Goal: Task Accomplishment & Management: Use online tool/utility

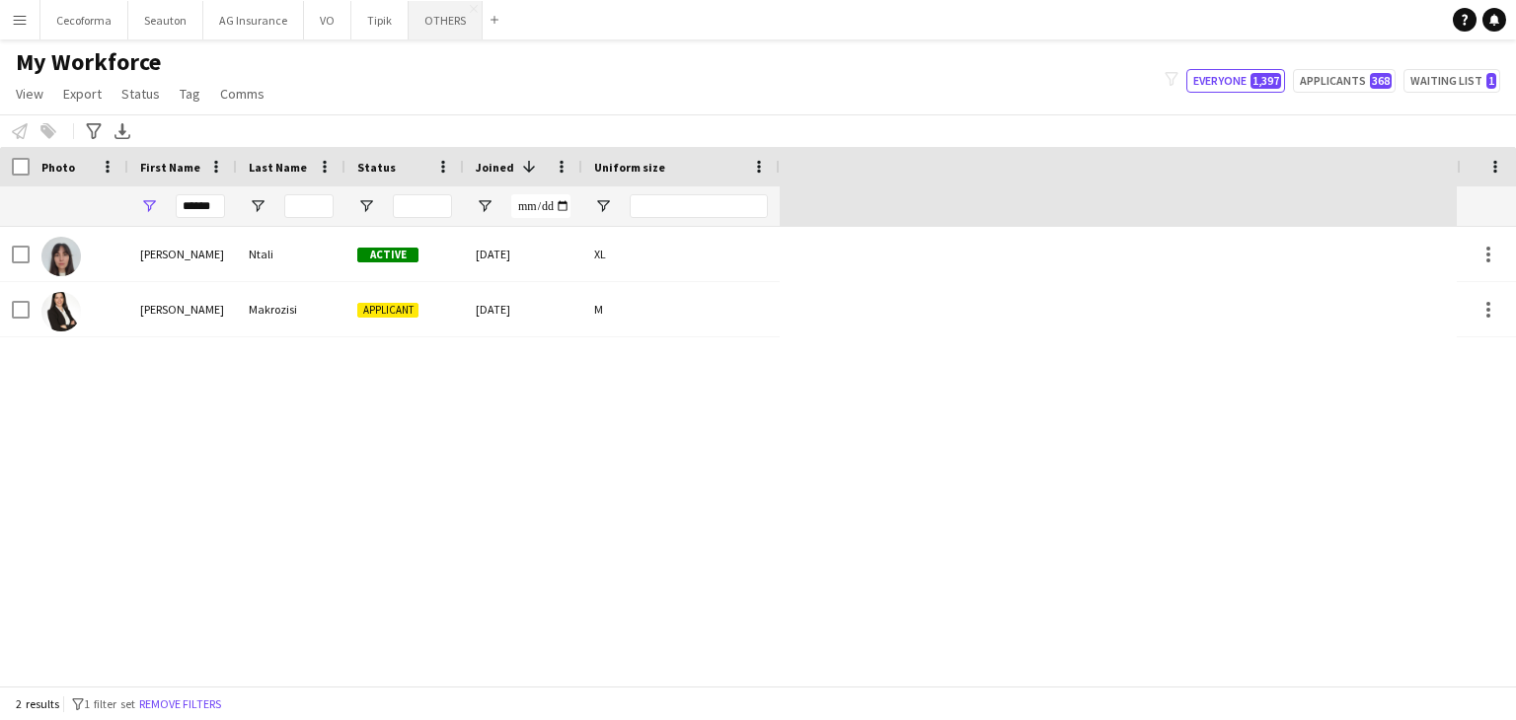
click at [425, 10] on button "OTHERS Close" at bounding box center [446, 20] width 74 height 38
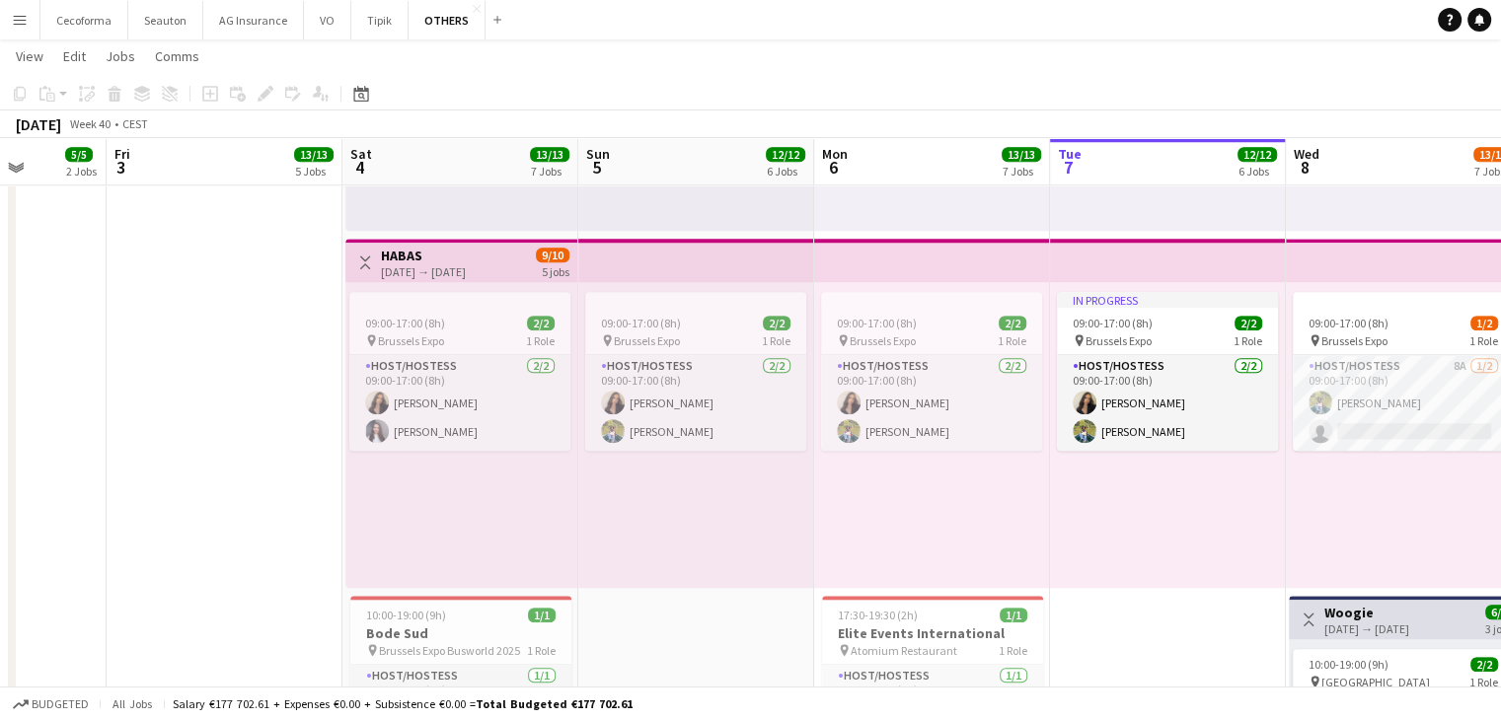
scroll to position [0, 640]
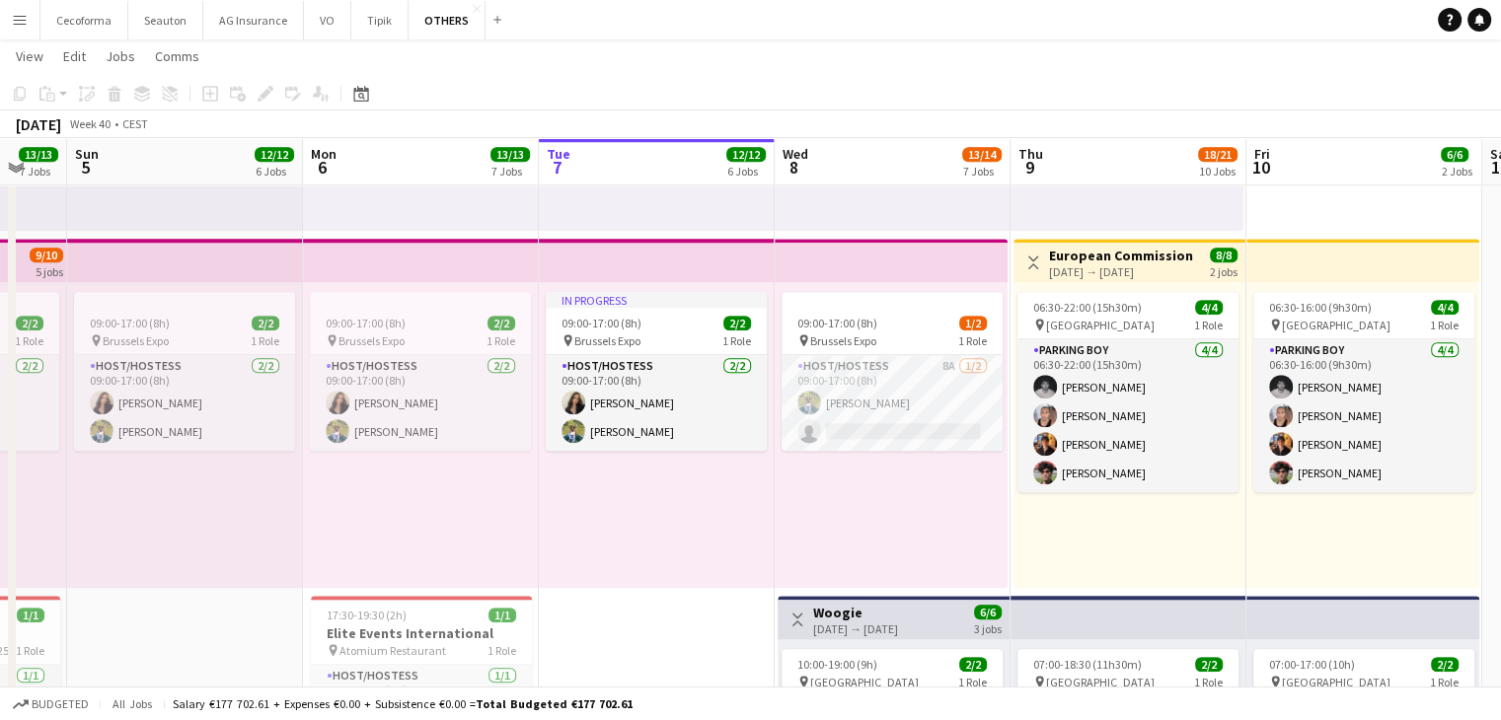
drag, startPoint x: 520, startPoint y: 518, endPoint x: 766, endPoint y: 533, distance: 246.2
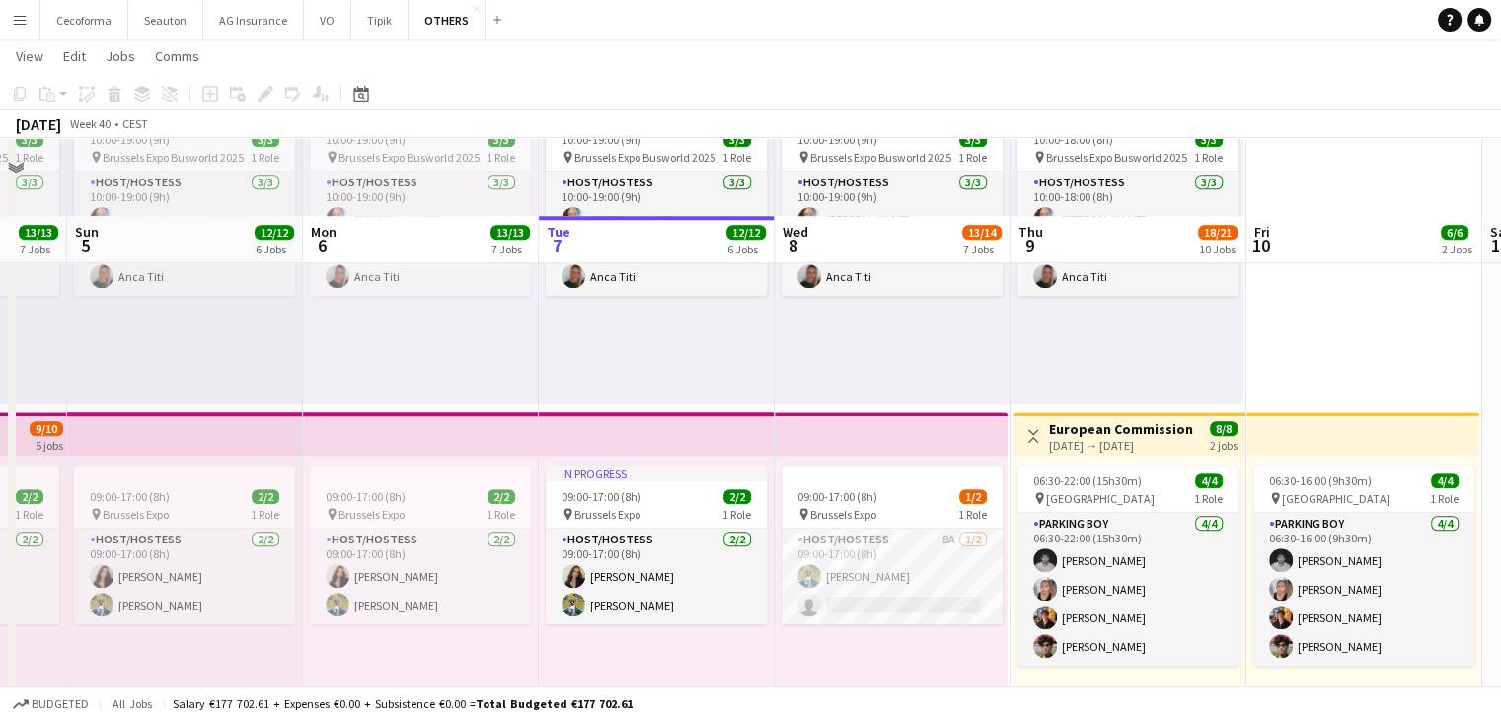
scroll to position [1680, 0]
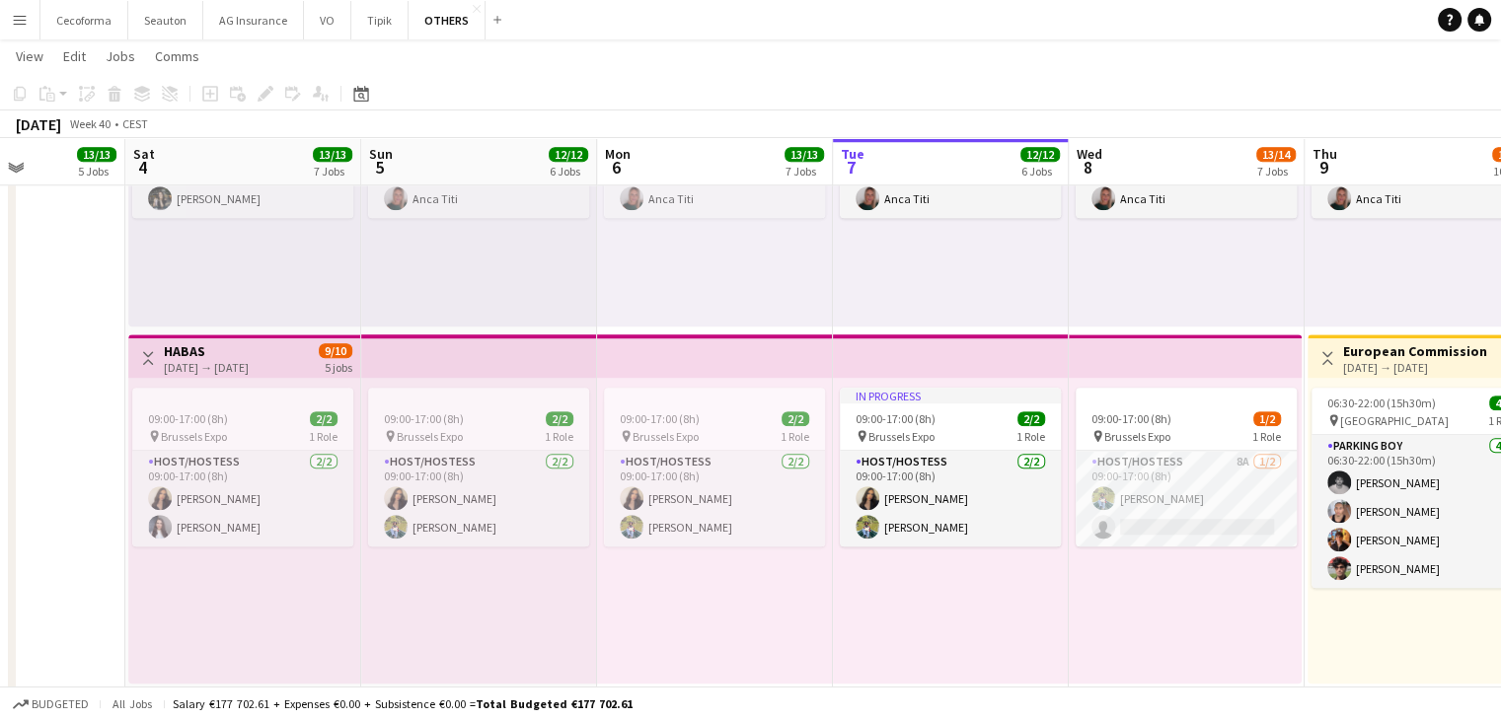
drag, startPoint x: 711, startPoint y: 607, endPoint x: 885, endPoint y: 573, distance: 176.9
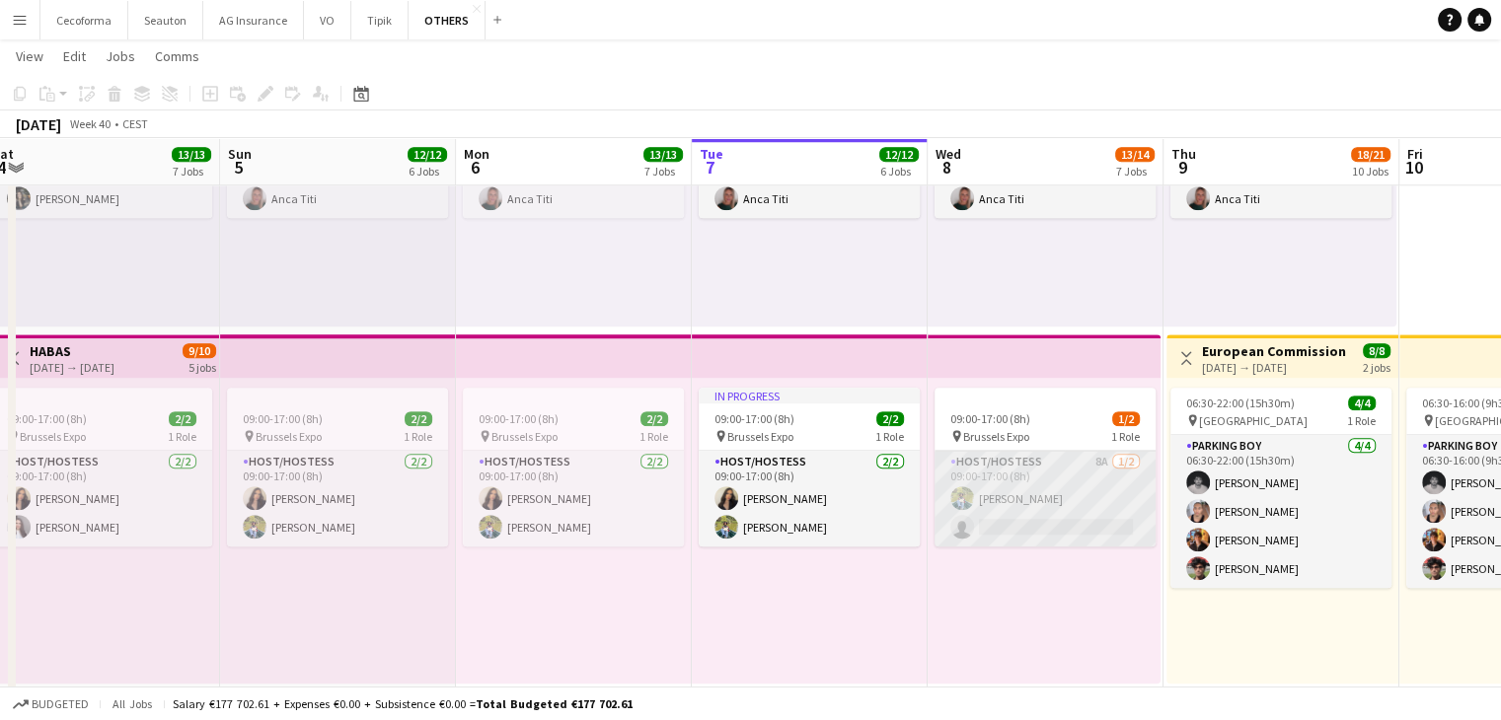
click at [1009, 520] on app-card-role "Host/Hostess 8A [DATE] 09:00-17:00 (8h) [PERSON_NAME] single-neutral-actions" at bounding box center [1044, 499] width 221 height 96
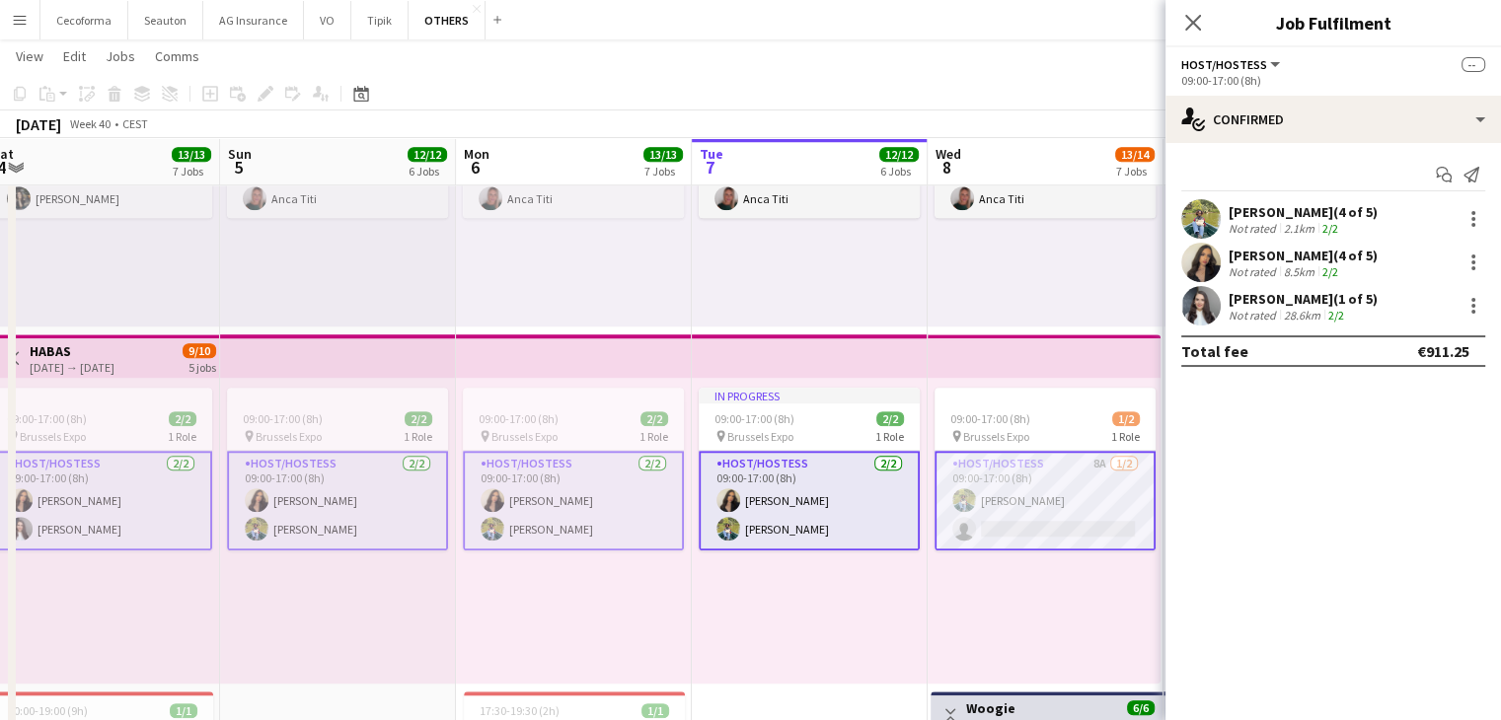
click at [1018, 323] on div "10:00-19:00 (9h) 3/3 pin Brussels Expo Busworld 2025 1 Role Host/Hostess [DATE]…" at bounding box center [1046, 174] width 236 height 306
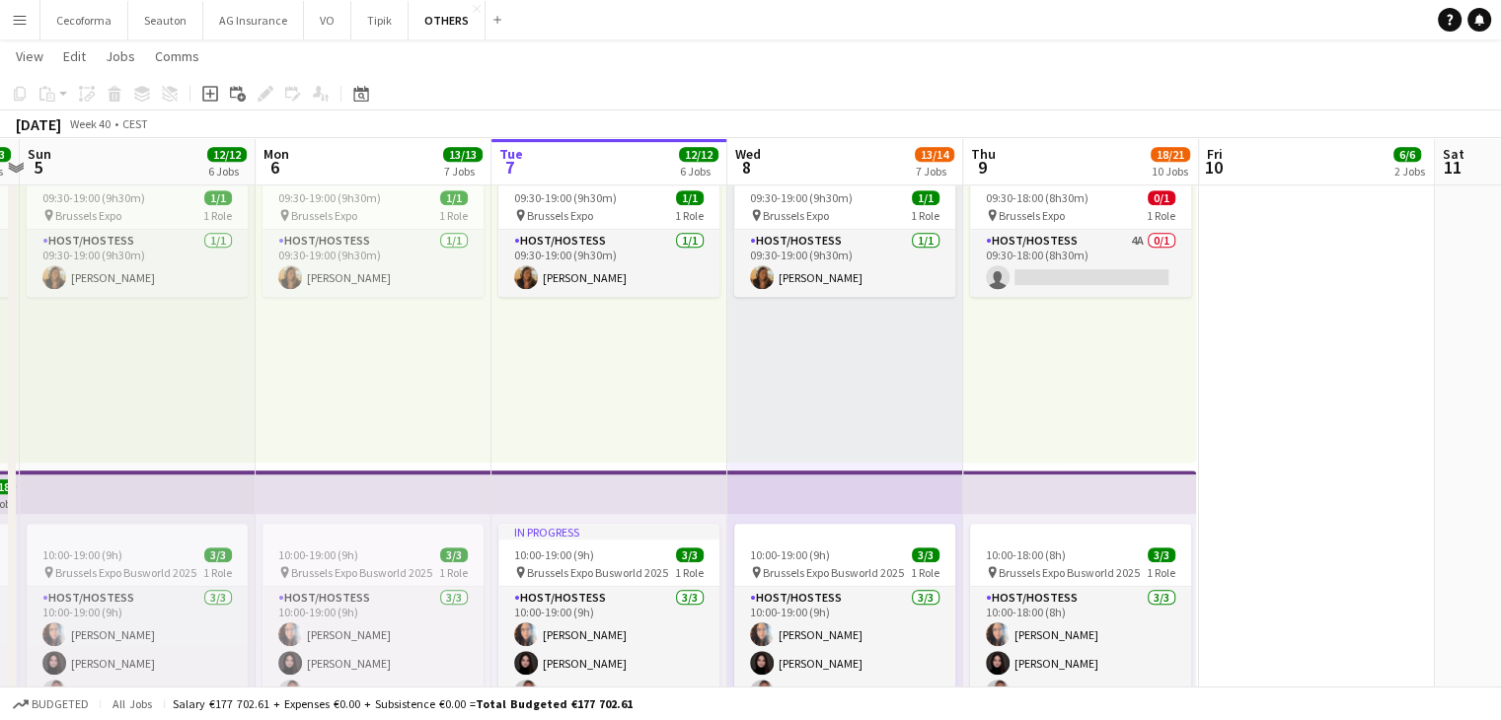
scroll to position [0, 689]
drag, startPoint x: 1371, startPoint y: 376, endPoint x: 1169, endPoint y: 398, distance: 202.5
click at [1169, 398] on app-calendar-viewport "Thu 2 5/5 2 Jobs Fri 3 13/13 5 Jobs Sat 4 13/13 7 Jobs Sun 5 12/12 6 Jobs Mon 6…" at bounding box center [750, 479] width 1501 height 3178
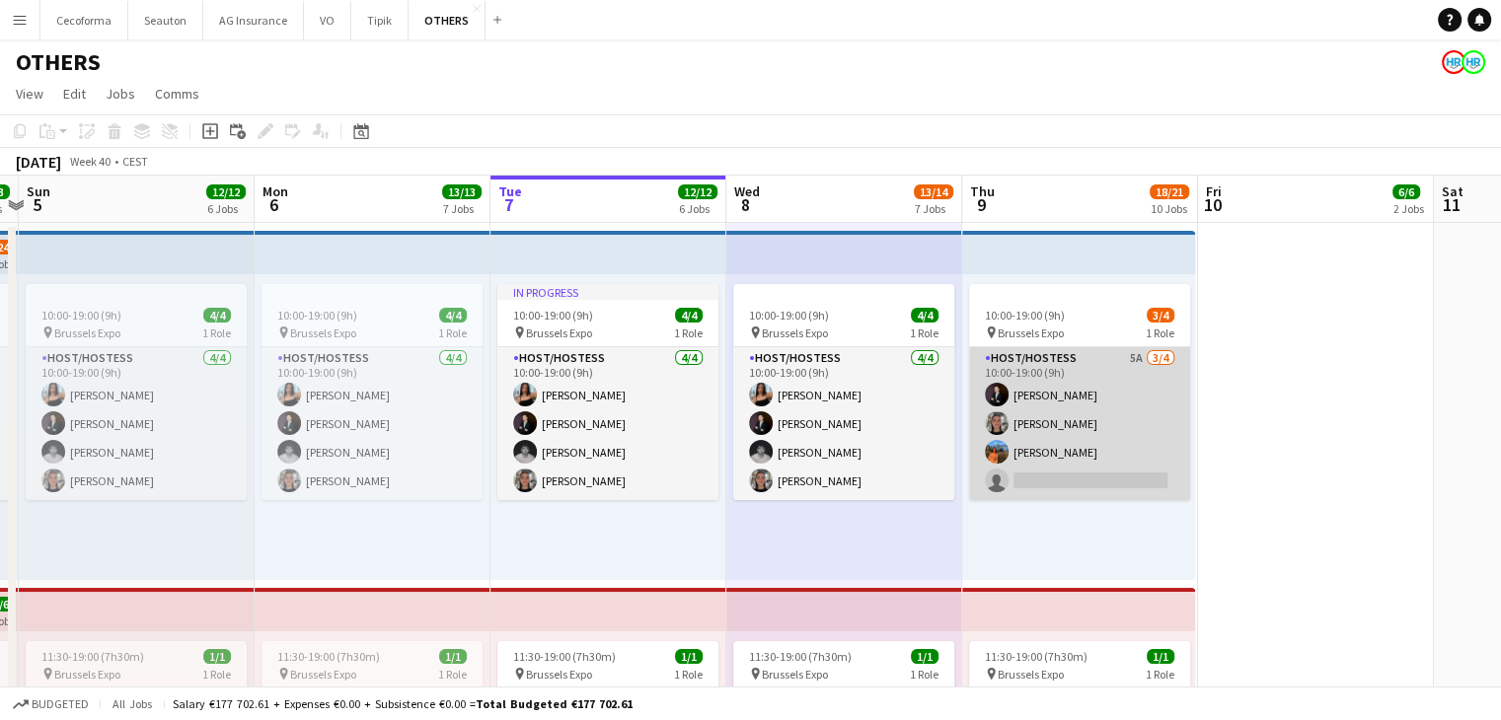
scroll to position [0, 0]
